Goal: Information Seeking & Learning: Learn about a topic

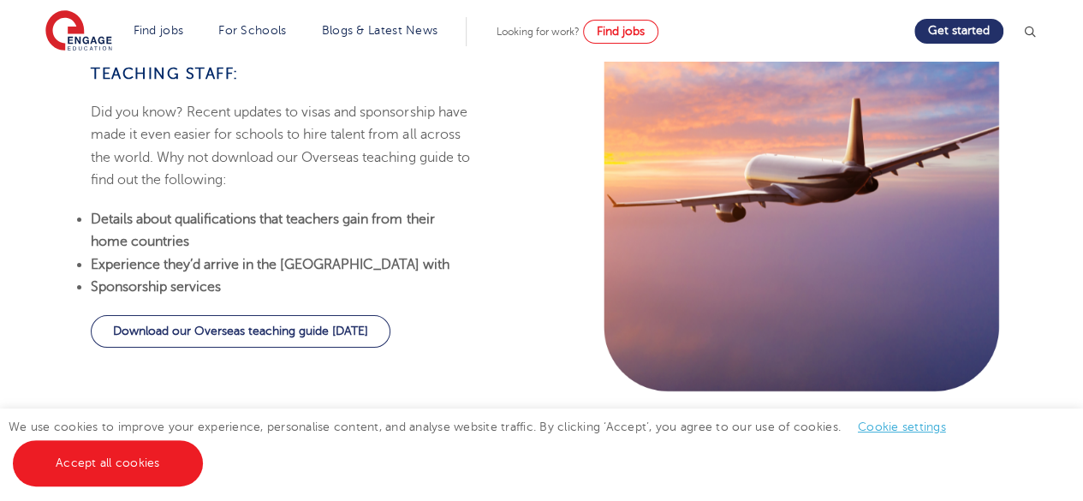
scroll to position [2055, 0]
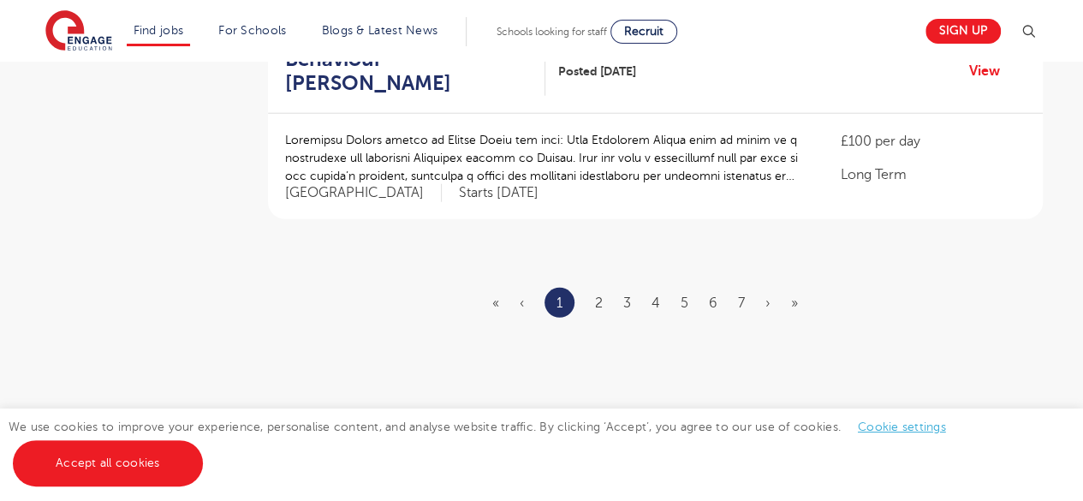
scroll to position [2168, 0]
click at [791, 304] on link "»" at bounding box center [794, 301] width 7 height 15
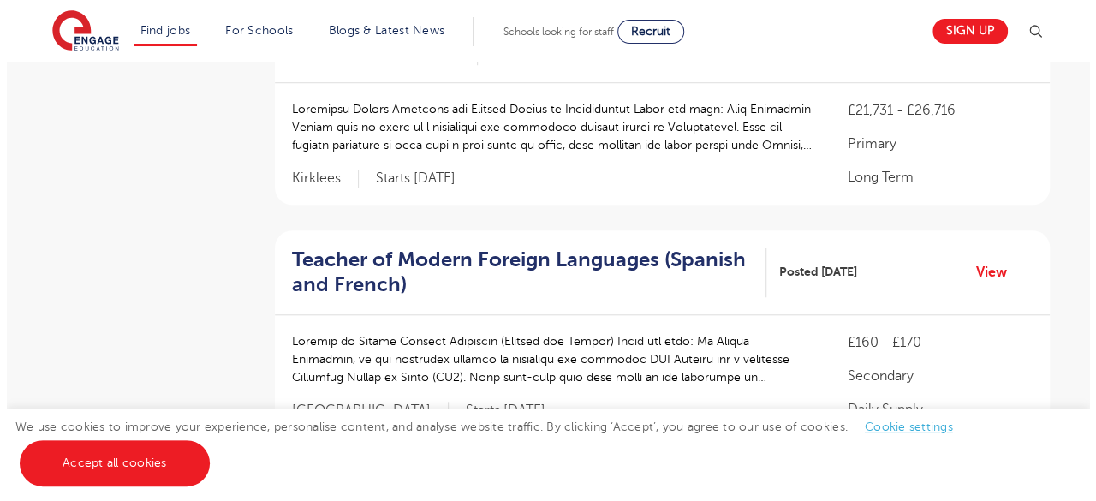
scroll to position [695, 0]
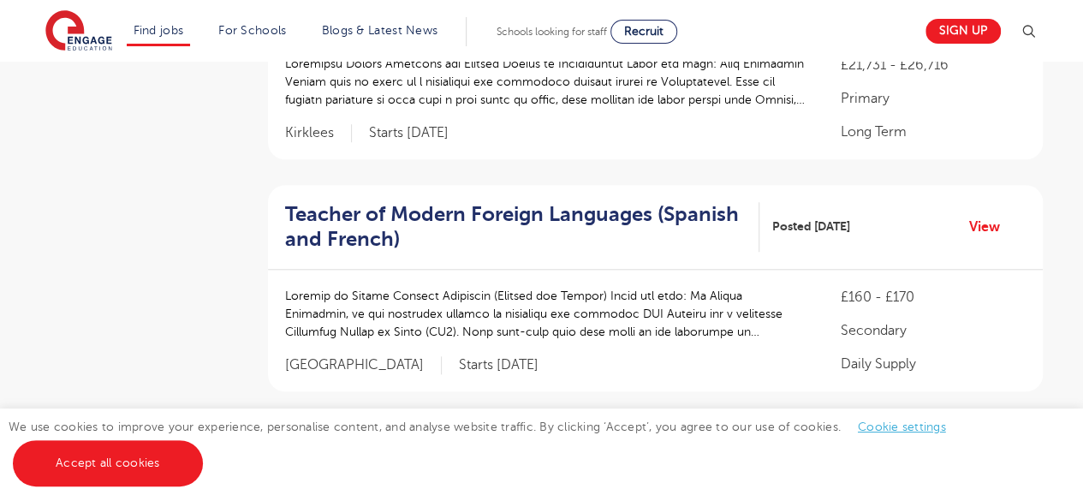
click at [1038, 33] on img at bounding box center [1028, 31] width 21 height 21
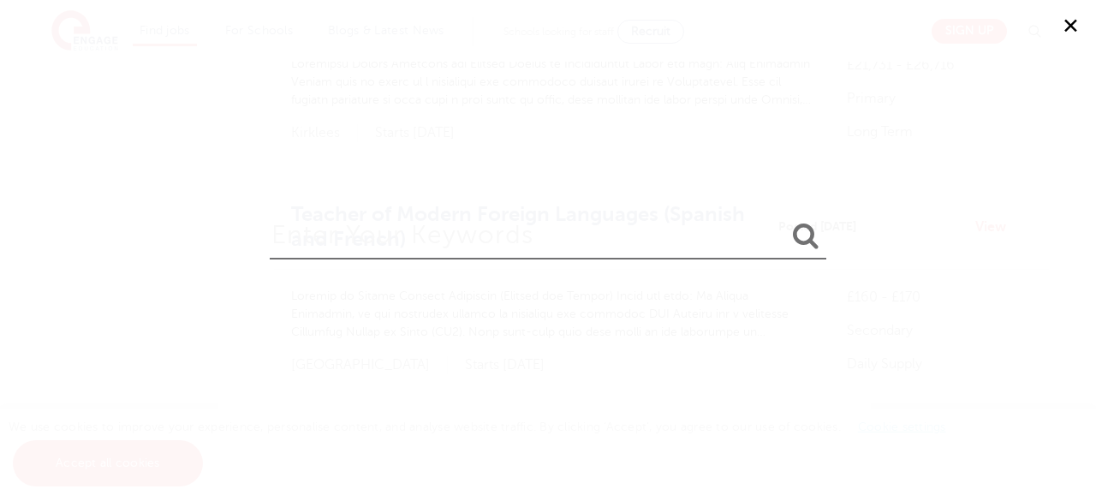
click at [532, 228] on input "search" at bounding box center [548, 232] width 556 height 56
type input "dersbro"
click at [803, 232] on icon "submit" at bounding box center [806, 235] width 26 height 27
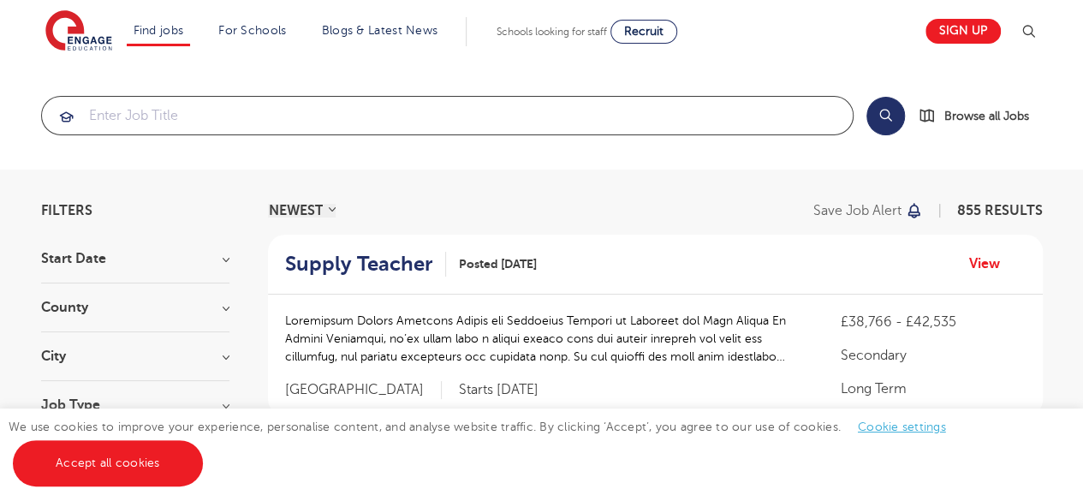
drag, startPoint x: 0, startPoint y: 0, endPoint x: 578, endPoint y: 112, distance: 588.6
click at [578, 112] on input "search" at bounding box center [447, 116] width 811 height 38
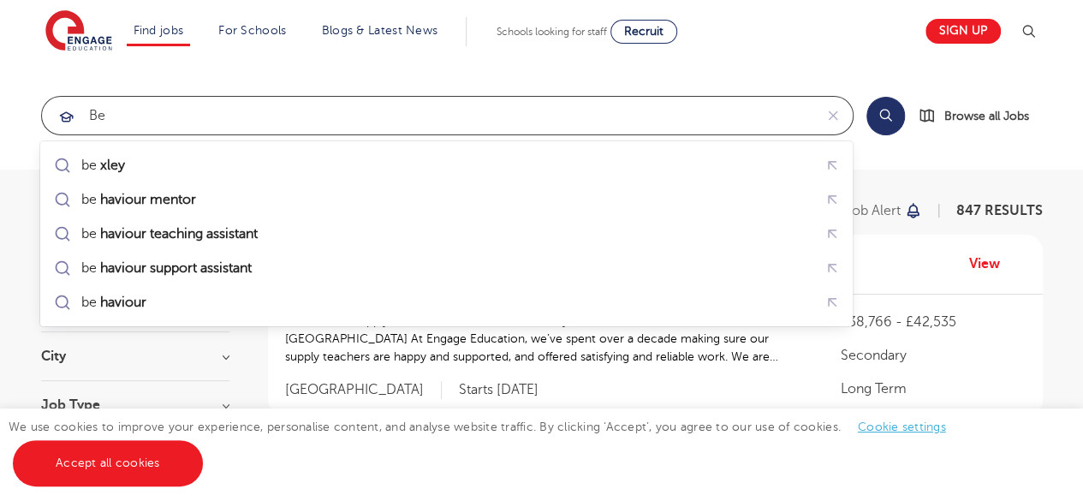
type input "b"
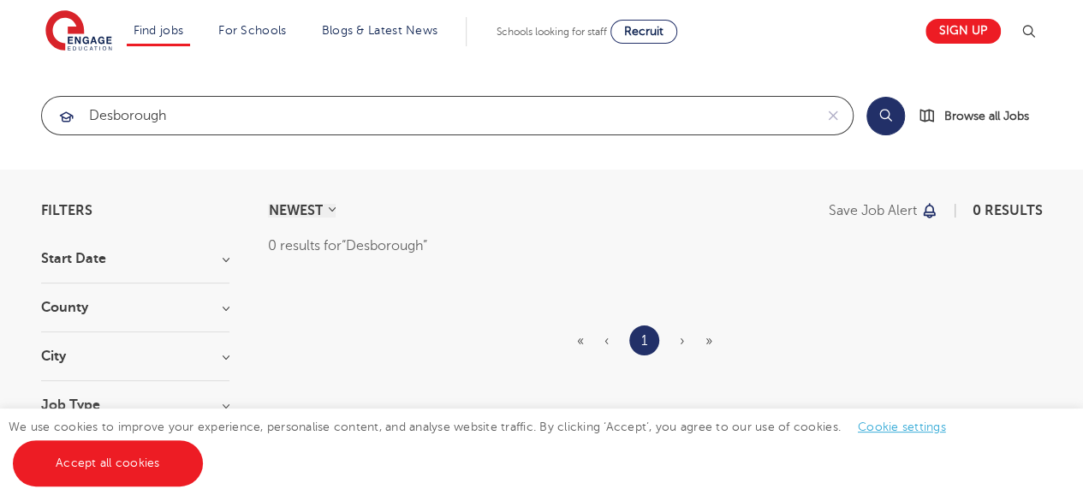
click button "Submit" at bounding box center [0, 0] width 0 height 0
click at [185, 122] on input "Desborough" at bounding box center [427, 116] width 771 height 38
type input "D"
type input "Northampton"
click button "Submit" at bounding box center [0, 0] width 0 height 0
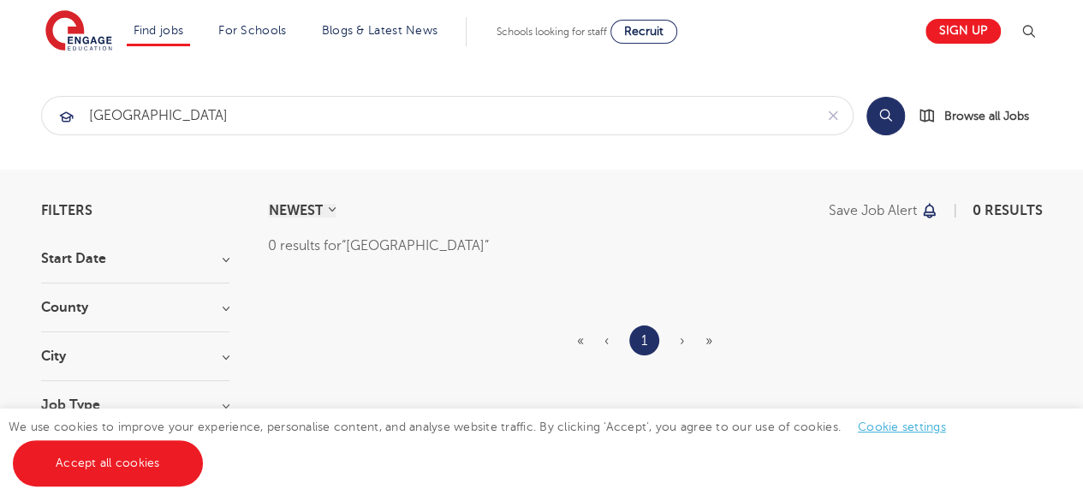
click at [219, 300] on h3 "County" at bounding box center [135, 307] width 188 height 14
click at [225, 304] on h3 "County" at bounding box center [135, 307] width 188 height 14
click at [228, 352] on h3 "City" at bounding box center [135, 356] width 188 height 14
click at [974, 110] on span "Browse all Jobs" at bounding box center [986, 116] width 85 height 20
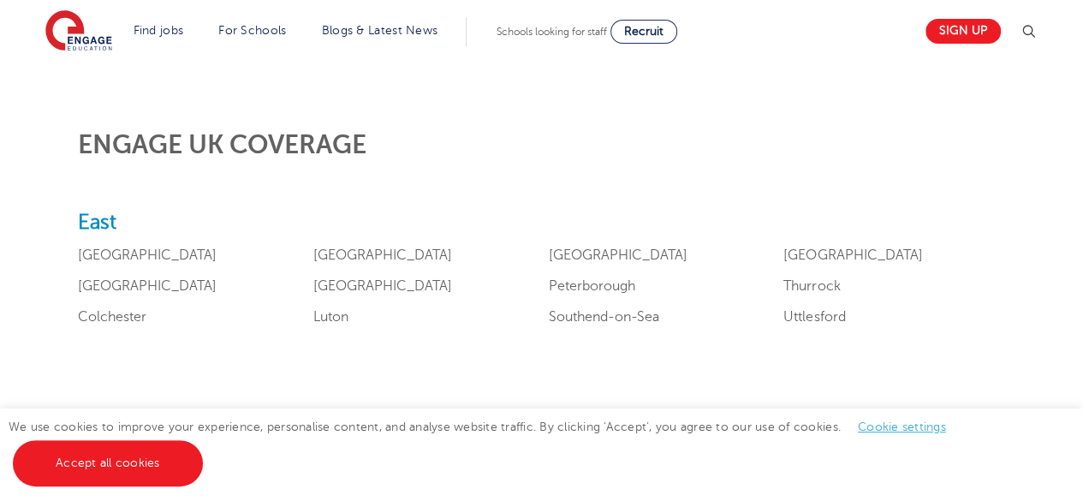
scroll to position [651, 0]
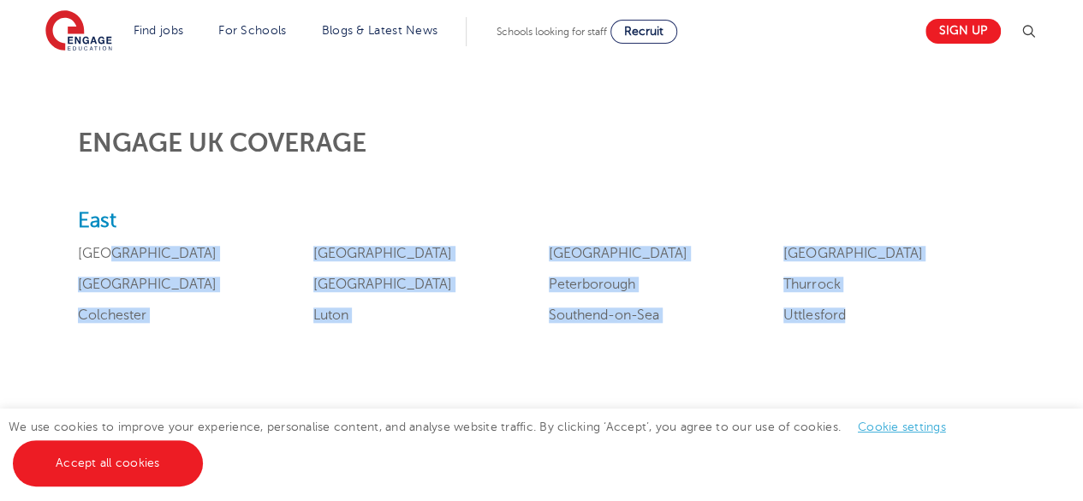
drag, startPoint x: 105, startPoint y: 242, endPoint x: 864, endPoint y: 317, distance: 762.1
click at [864, 317] on div "East Bedfordshire Cambridgeshire Colchester Essex Hertfordshire Luton Norfolk P…" at bounding box center [541, 274] width 927 height 130
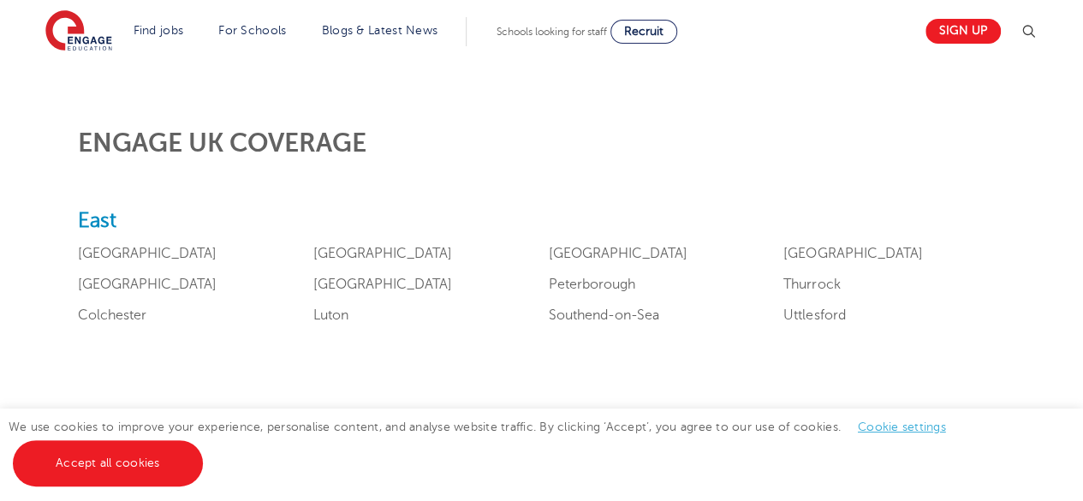
click at [324, 213] on h2 "East" at bounding box center [541, 221] width 927 height 25
click at [128, 254] on link "Bedfordshire" at bounding box center [147, 253] width 139 height 15
click at [111, 251] on link "Bedfordshire" at bounding box center [147, 253] width 139 height 15
click at [110, 256] on link "Bedfordshire" at bounding box center [147, 253] width 139 height 15
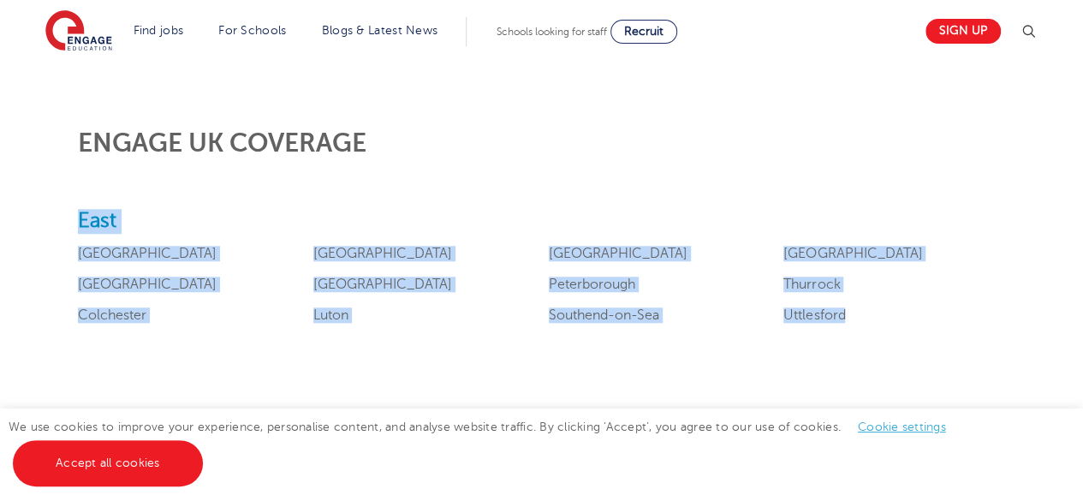
drag, startPoint x: 79, startPoint y: 209, endPoint x: 924, endPoint y: 323, distance: 852.6
click at [924, 323] on div "East Bedfordshire Cambridgeshire Colchester Essex Hertfordshire Luton Norfolk P…" at bounding box center [541, 274] width 927 height 130
copy div "East Bedfordshire Cambridgeshire Colchester Essex Hertfordshire Luton Norfolk P…"
